Goal: Task Accomplishment & Management: Complete application form

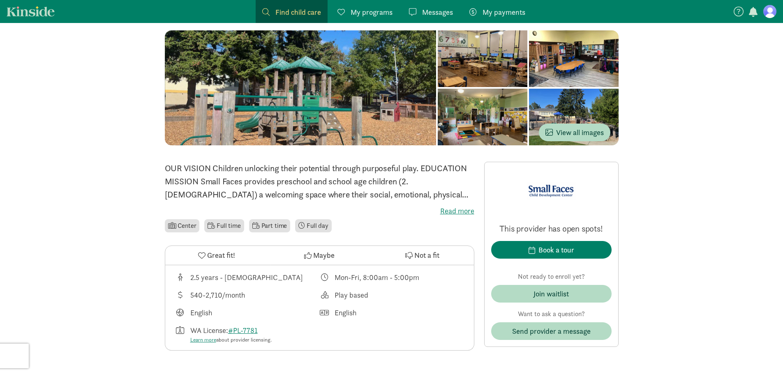
scroll to position [82, 0]
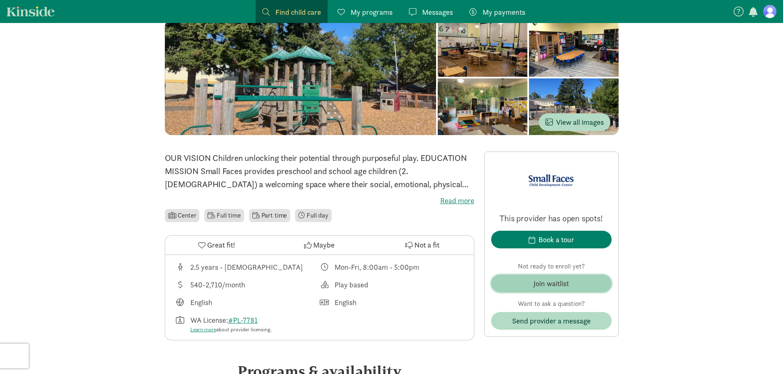
click at [577, 287] on span "Join waitlist" at bounding box center [551, 283] width 107 height 11
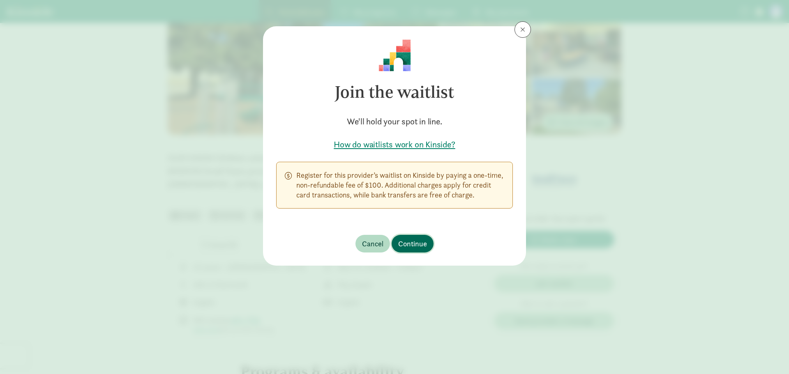
click at [408, 245] on span "Continue" at bounding box center [412, 243] width 29 height 11
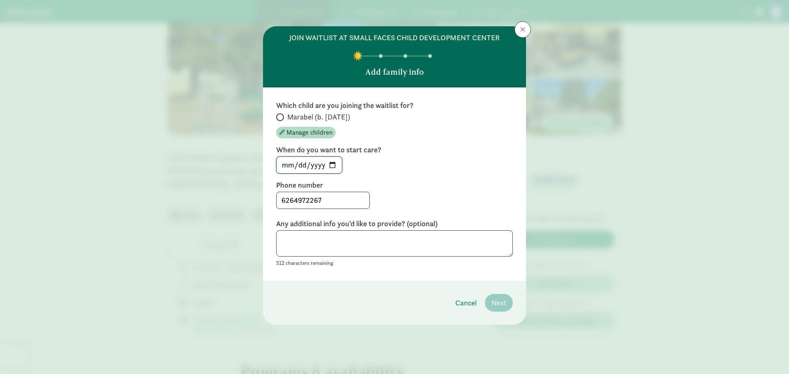
click at [335, 165] on input "[DATE]" at bounding box center [309, 165] width 65 height 16
type input "[DATE]"
click at [384, 197] on div "6264972267" at bounding box center [394, 200] width 237 height 17
click at [341, 244] on textarea at bounding box center [394, 244] width 237 height 27
type textarea "We had a lovely time on the tour with [PERSON_NAME]!"
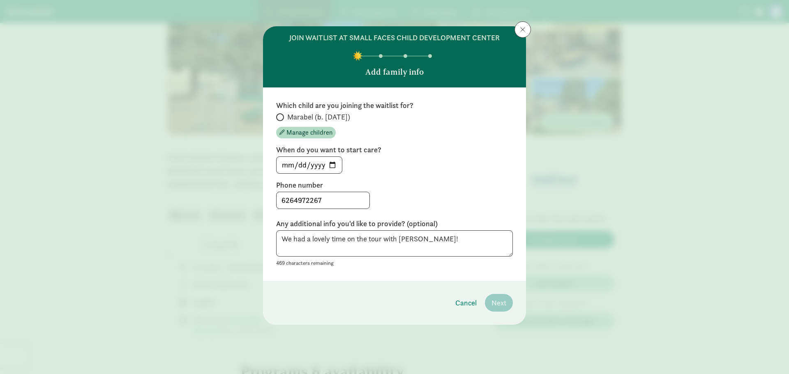
click at [300, 113] on span "Marabel (b. [DATE])" at bounding box center [318, 117] width 63 height 10
click at [282, 115] on input "Marabel (b. [DATE])" at bounding box center [278, 117] width 5 height 5
radio input "true"
click at [422, 233] on textarea "We had a lovely time on the tour with [PERSON_NAME]!" at bounding box center [394, 244] width 237 height 27
type textarea "We had a lovely time on the tour with [PERSON_NAME]! Very hopeful to send our d…"
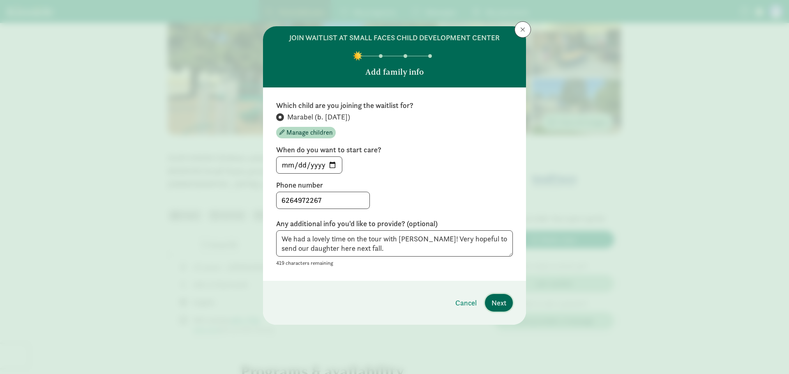
click at [506, 298] on span "Next" at bounding box center [499, 303] width 15 height 11
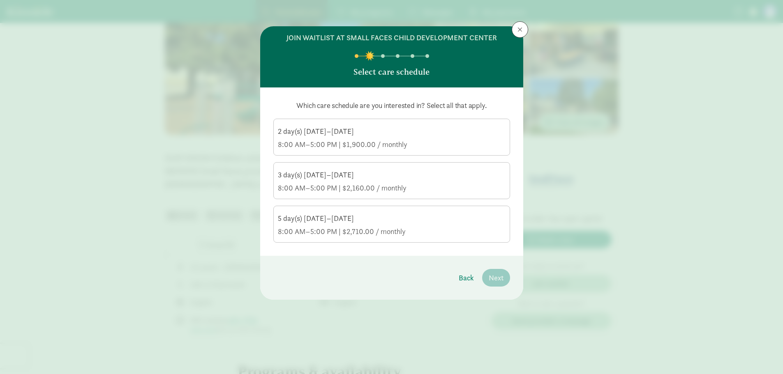
click at [398, 190] on div "8:00 AM–5:00 PM | $2,160.00 / monthly" at bounding box center [392, 188] width 228 height 10
click at [0, 0] on input "3 day(s) [DATE]–[DATE] 8:00 AM–5:00 PM | $2,160.00 / monthly" at bounding box center [0, 0] width 0 height 0
click at [400, 224] on div "5 day(s) [DATE]–[DATE] 8:00 AM–5:00 PM | $2,710.00 / monthly" at bounding box center [392, 225] width 228 height 23
click at [0, 0] on input "5 day(s) [DATE]–[DATE] 8:00 AM–5:00 PM | $2,710.00 / monthly" at bounding box center [0, 0] width 0 height 0
click at [405, 136] on div "2 day(s) [DATE]–[DATE]" at bounding box center [392, 132] width 228 height 10
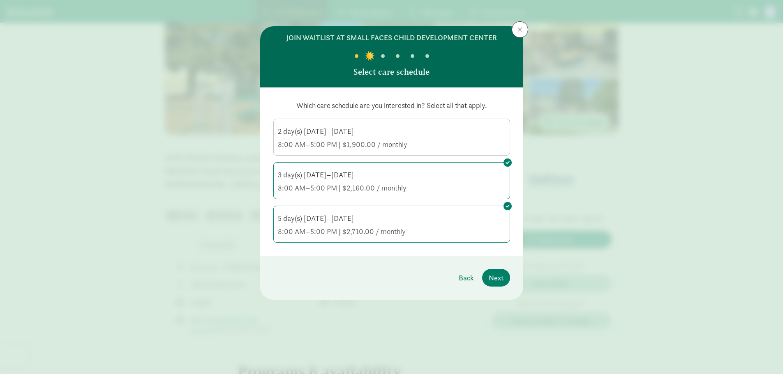
click at [0, 0] on input "2 day(s) [DATE]–[DATE] 8:00 AM–5:00 PM | $1,900.00 / monthly" at bounding box center [0, 0] width 0 height 0
click at [503, 276] on span "Next" at bounding box center [496, 278] width 15 height 11
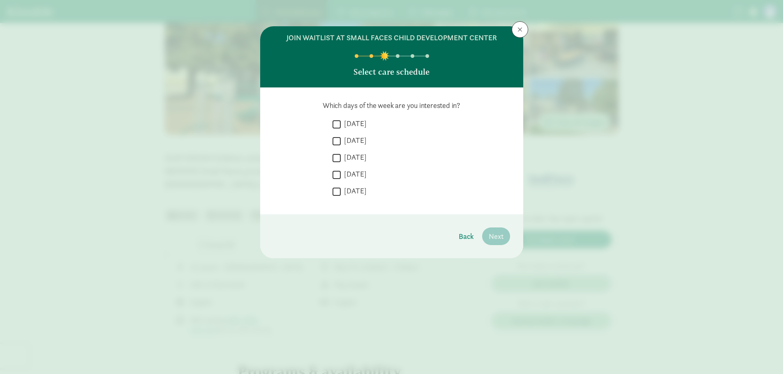
click at [352, 128] on label "[DATE]" at bounding box center [354, 124] width 26 height 10
click at [341, 128] on input "[DATE]" at bounding box center [337, 124] width 8 height 11
checkbox input "true"
drag, startPoint x: 355, startPoint y: 142, endPoint x: 356, endPoint y: 157, distance: 15.2
click at [355, 143] on label "[DATE]" at bounding box center [354, 141] width 26 height 10
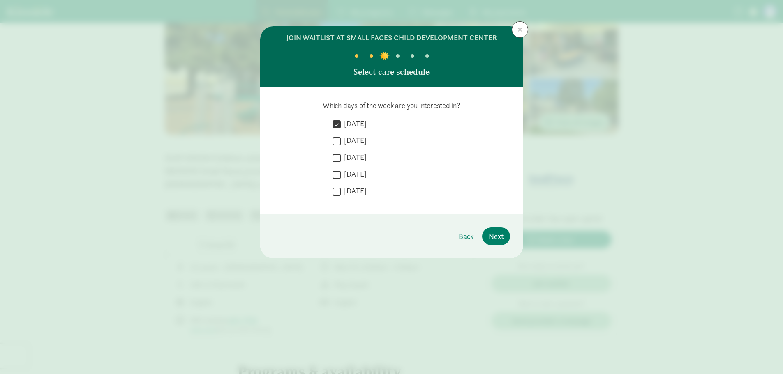
click at [341, 143] on input "[DATE]" at bounding box center [337, 141] width 8 height 11
checkbox input "true"
click at [356, 159] on label "[DATE]" at bounding box center [354, 157] width 26 height 10
click at [341, 159] on input "[DATE]" at bounding box center [337, 157] width 8 height 11
checkbox input "true"
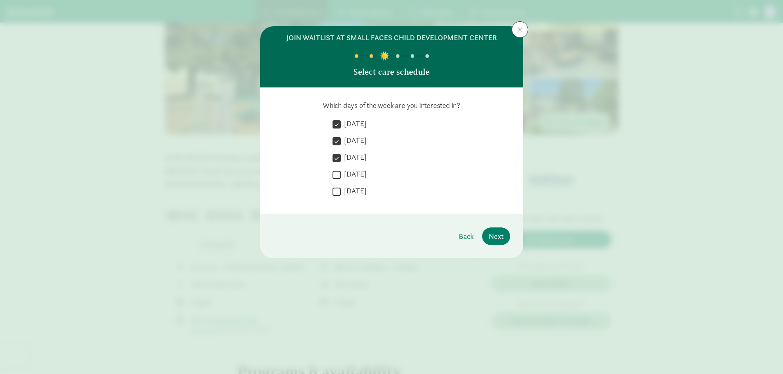
click at [358, 172] on label "[DATE]" at bounding box center [354, 174] width 26 height 10
click at [341, 172] on input "[DATE]" at bounding box center [337, 174] width 8 height 11
checkbox input "true"
click at [353, 189] on label "[DATE]" at bounding box center [354, 191] width 26 height 10
click at [341, 189] on input "[DATE]" at bounding box center [337, 191] width 8 height 11
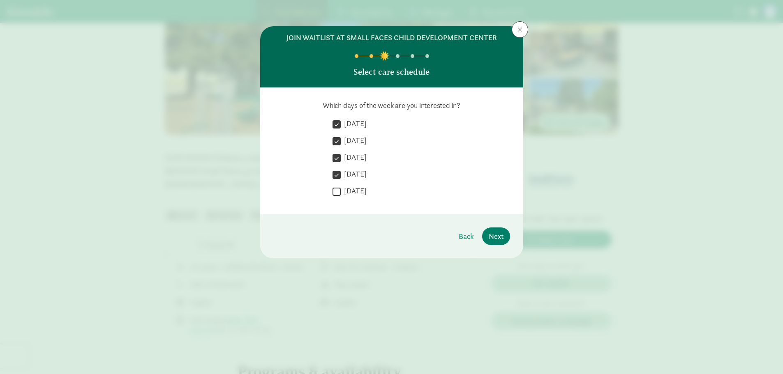
checkbox input "true"
click at [500, 240] on span "Next" at bounding box center [496, 236] width 15 height 11
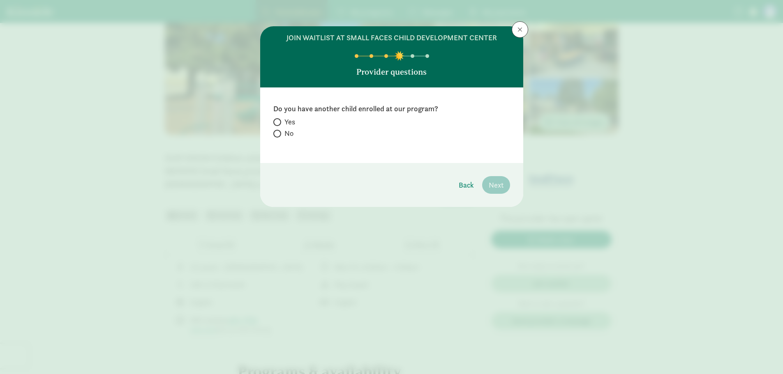
click at [289, 134] on span "No" at bounding box center [288, 134] width 9 height 10
click at [279, 134] on input "No" at bounding box center [275, 133] width 5 height 5
radio input "true"
click at [501, 183] on span "Next" at bounding box center [496, 185] width 15 height 11
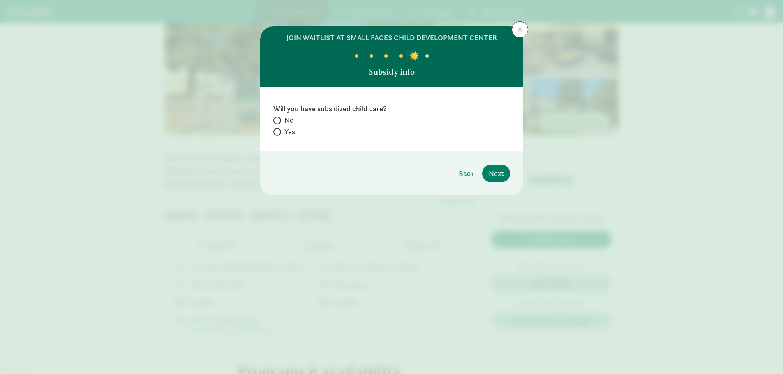
click at [281, 117] on label "No" at bounding box center [391, 120] width 237 height 10
click at [279, 118] on input "No" at bounding box center [275, 120] width 5 height 5
radio input "true"
click at [496, 171] on span "Next" at bounding box center [496, 173] width 15 height 11
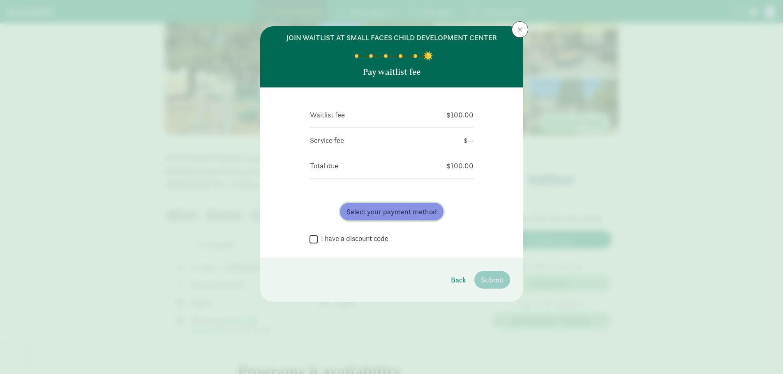
click at [378, 209] on span "Select your payment method" at bounding box center [391, 211] width 90 height 11
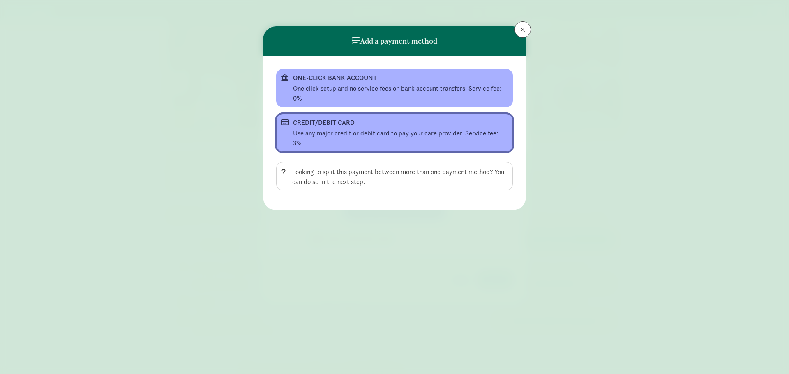
click at [386, 140] on button "CREDIT/DEBIT CARD Use any major credit or debit card to pay your care provider.…" at bounding box center [394, 133] width 237 height 38
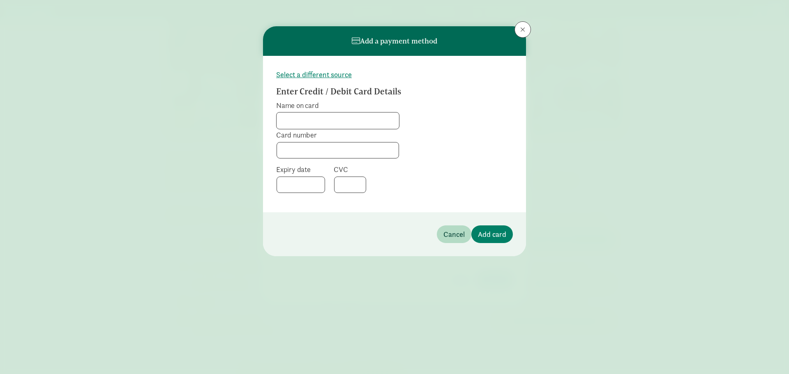
click at [380, 122] on input "Name on card" at bounding box center [338, 121] width 122 height 16
type input "[PERSON_NAME]"
click at [339, 187] on div at bounding box center [350, 185] width 32 height 16
click at [486, 229] on span "Add card" at bounding box center [492, 234] width 28 height 11
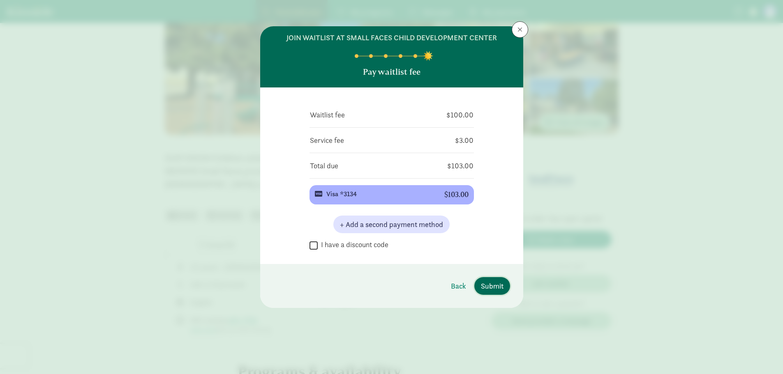
click at [499, 286] on span "Submit" at bounding box center [492, 286] width 23 height 11
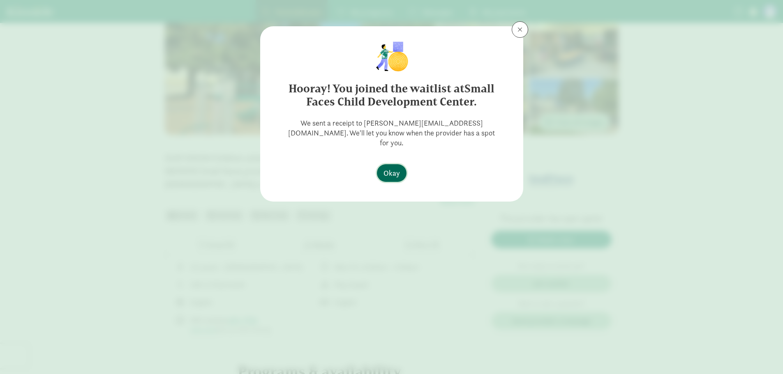
click at [386, 168] on span "Okay" at bounding box center [391, 173] width 16 height 11
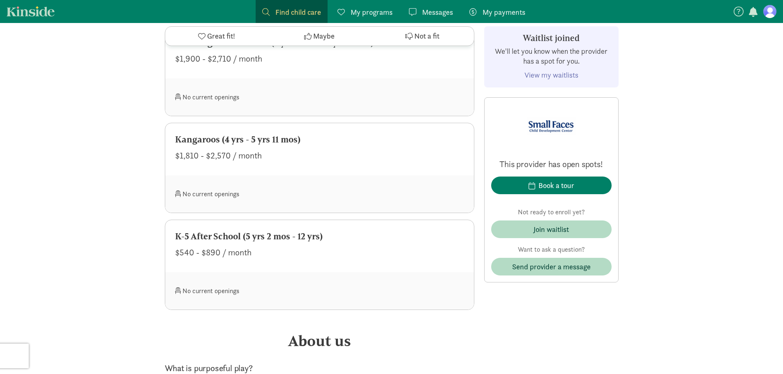
scroll to position [822, 0]
